Goal: Information Seeking & Learning: Learn about a topic

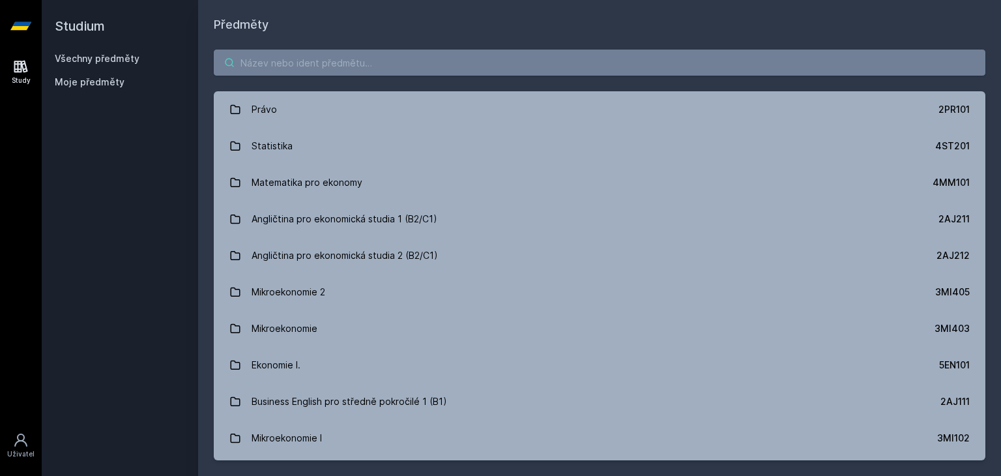
click at [324, 59] on input "search" at bounding box center [600, 63] width 772 height 26
type input "w"
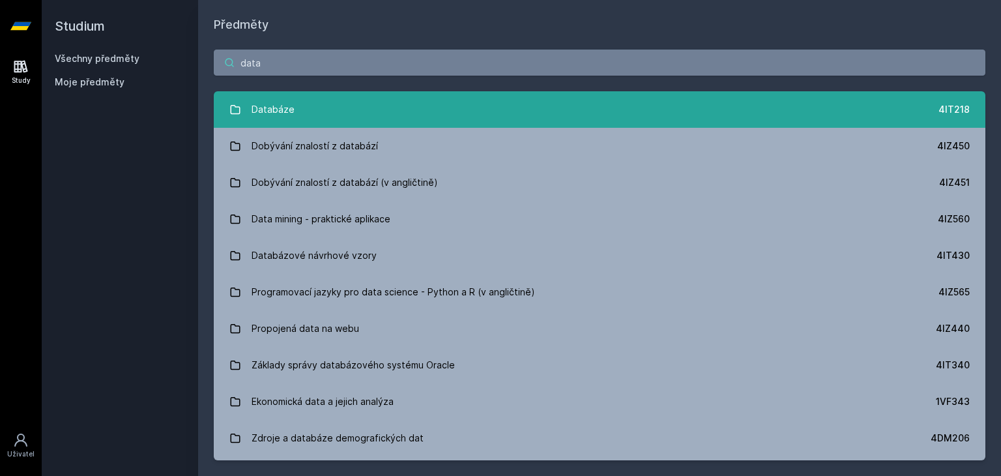
type input "data"
click at [302, 116] on link "Databáze 4IT218" at bounding box center [600, 109] width 772 height 36
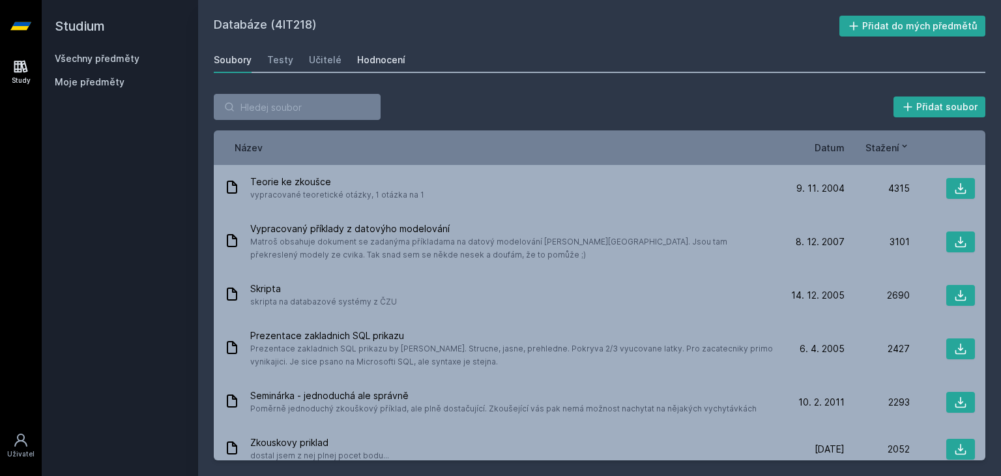
click at [365, 55] on div "Hodnocení" at bounding box center [381, 59] width 48 height 13
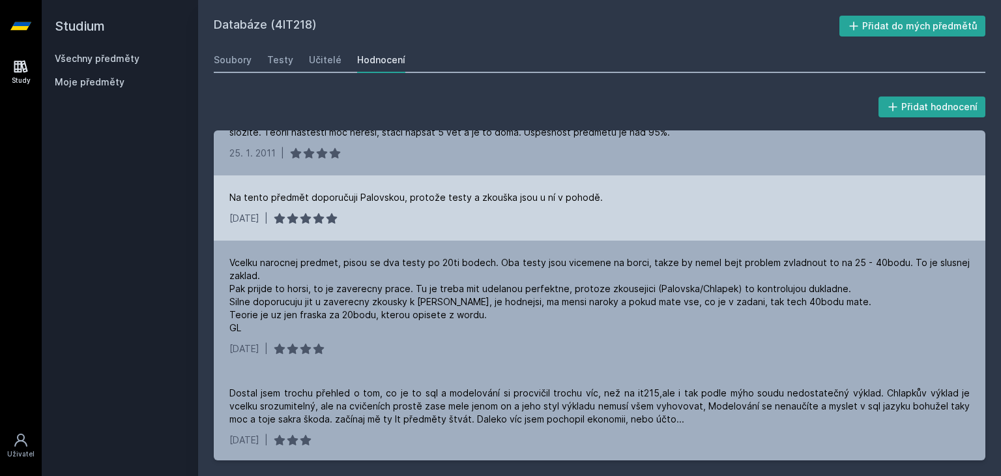
scroll to position [4506, 0]
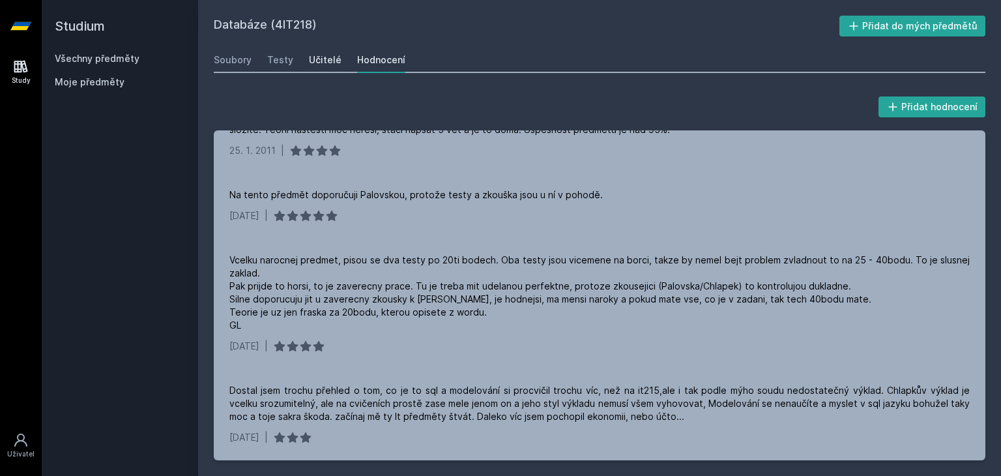
click at [321, 59] on div "Učitelé" at bounding box center [325, 59] width 33 height 13
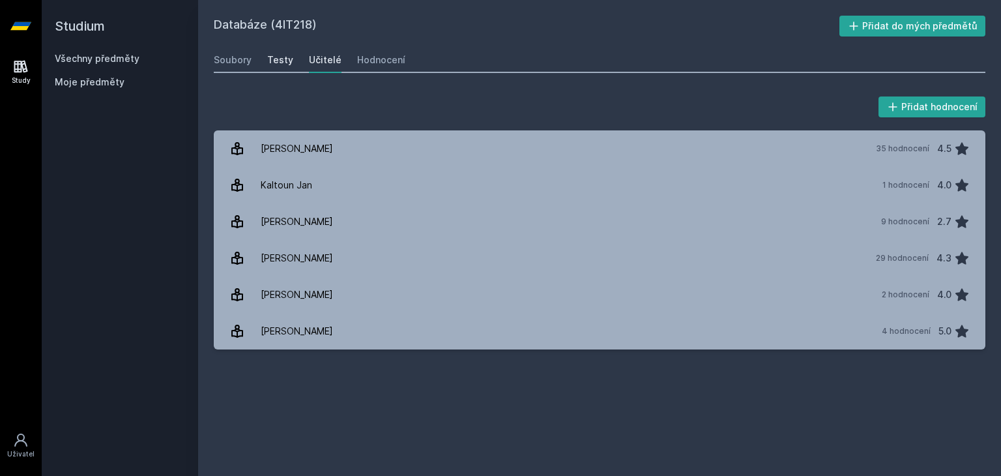
click at [285, 55] on div "Testy" at bounding box center [280, 59] width 26 height 13
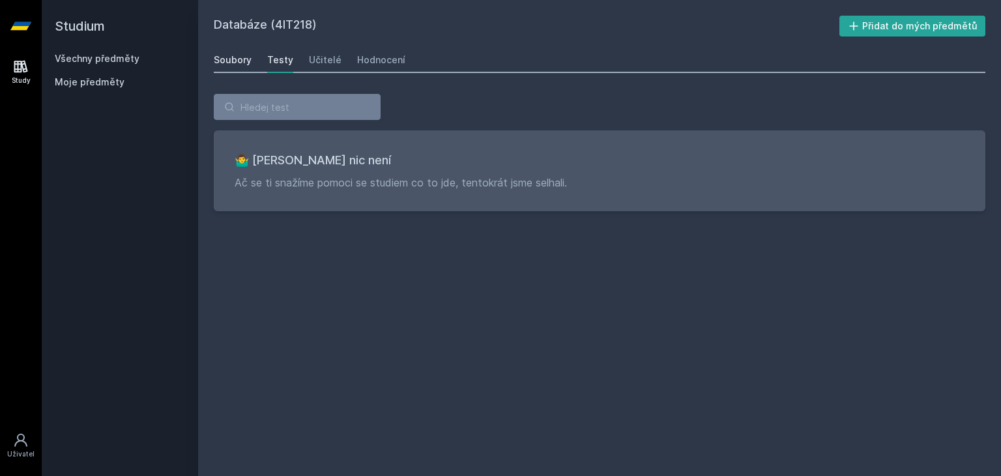
click at [233, 66] on link "Soubory" at bounding box center [233, 60] width 38 height 26
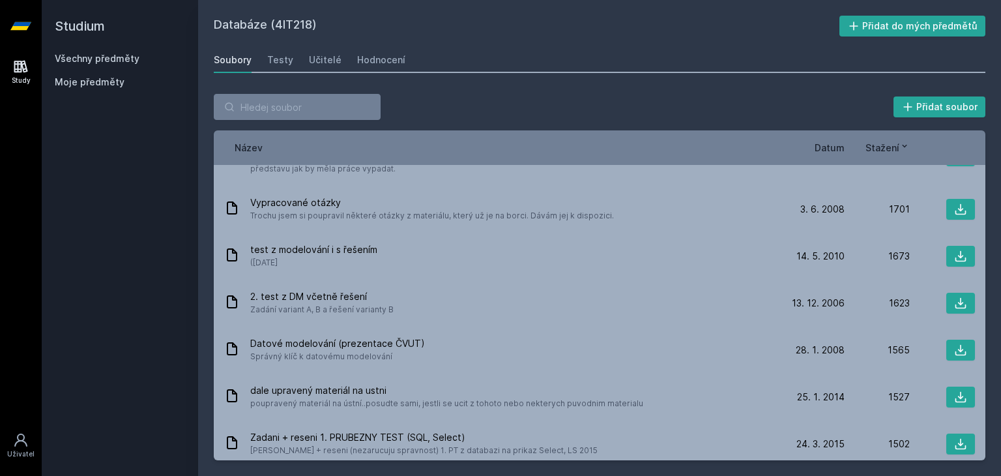
scroll to position [813, 0]
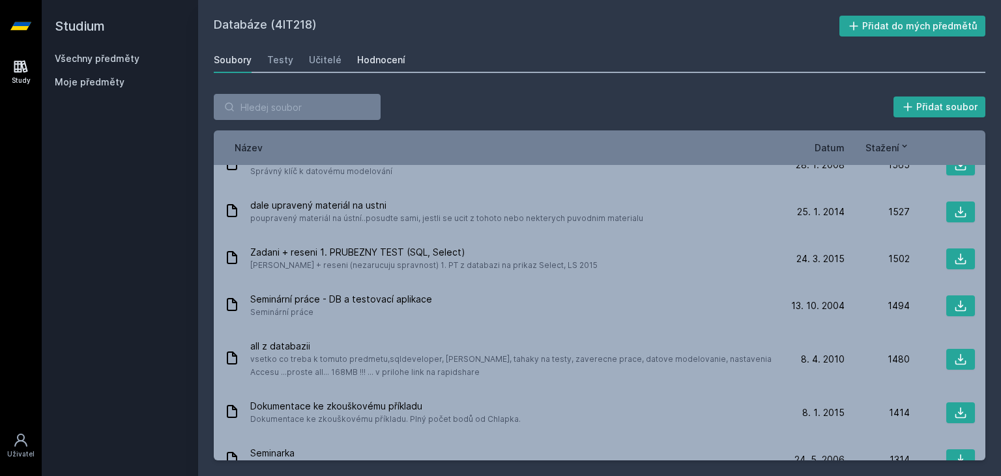
click at [386, 58] on div "Hodnocení" at bounding box center [381, 59] width 48 height 13
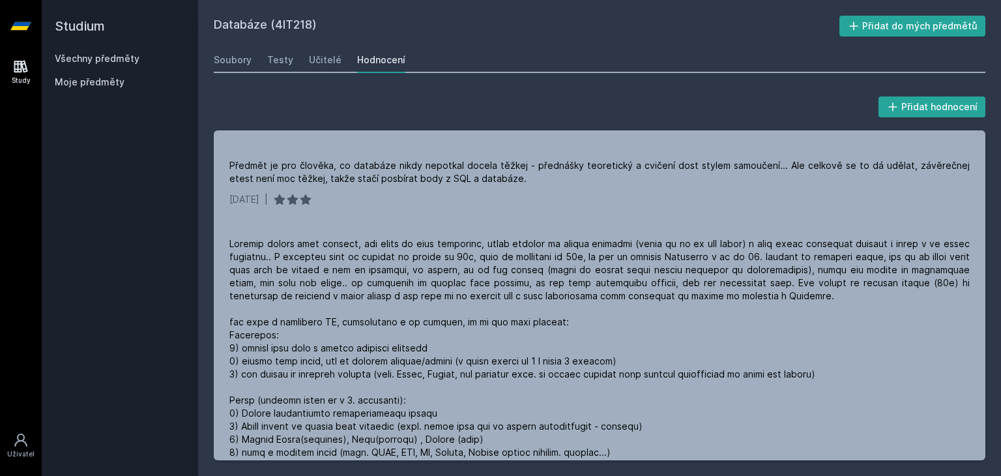
scroll to position [1370, 0]
